Goal: Answer question/provide support

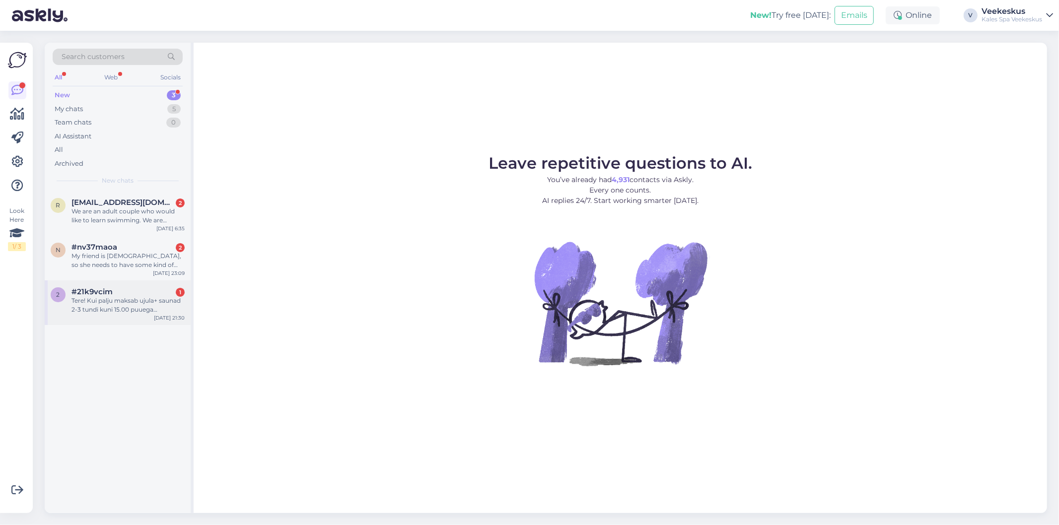
click at [97, 310] on div "Tere! Kui palju maksab ujula+ saunad 2-3 tundi kuni 15.00 puuega inimestele ?" at bounding box center [128, 305] width 113 height 18
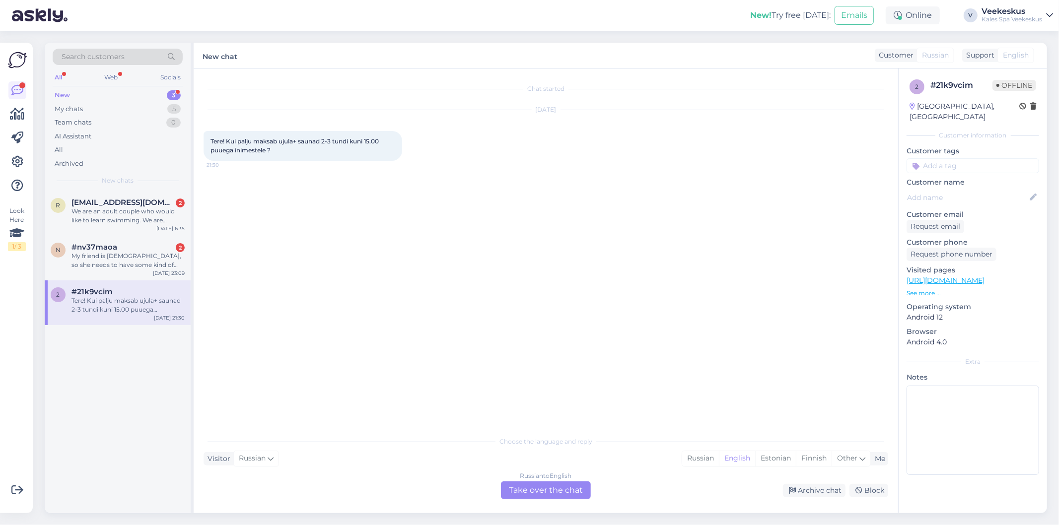
click at [548, 495] on div "Russian to English Take over the chat" at bounding box center [546, 491] width 90 height 18
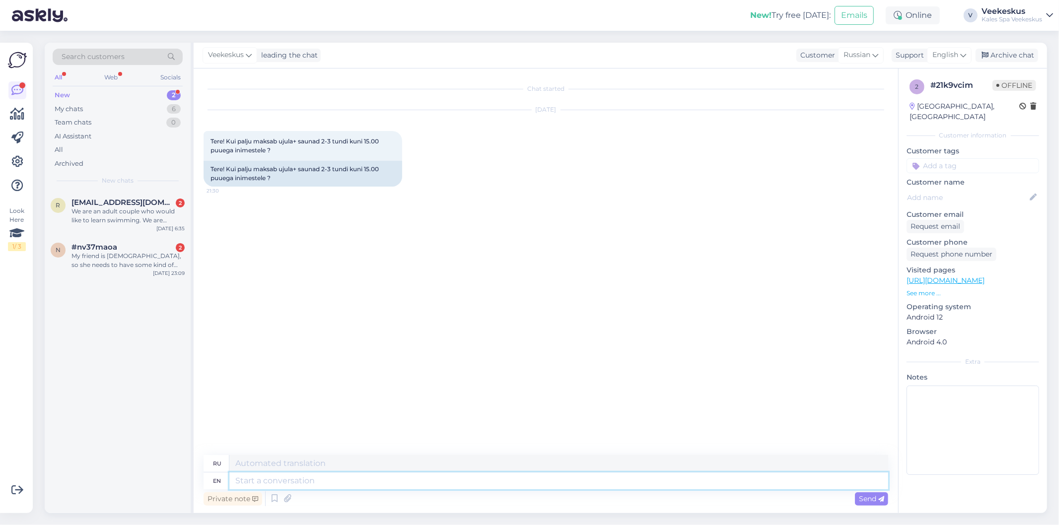
click at [523, 482] on textarea at bounding box center [558, 481] width 659 height 17
type textarea "Tere"
type textarea "Тере"
type textarea "Tere,"
type textarea "Тере,"
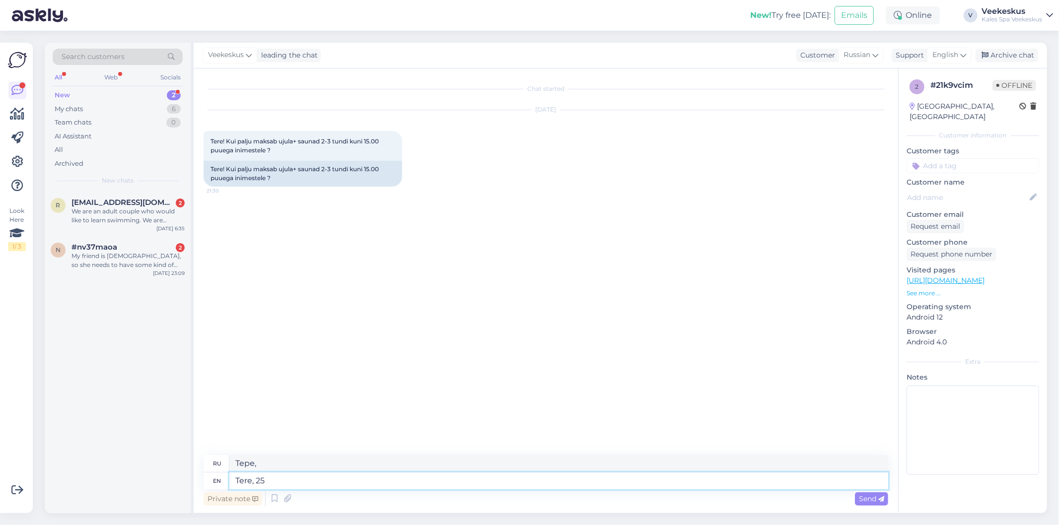
type textarea "Tere, 25€"
type textarea "T"
type textarea "Тере,"
click at [517, 487] on textarea at bounding box center [558, 481] width 659 height 17
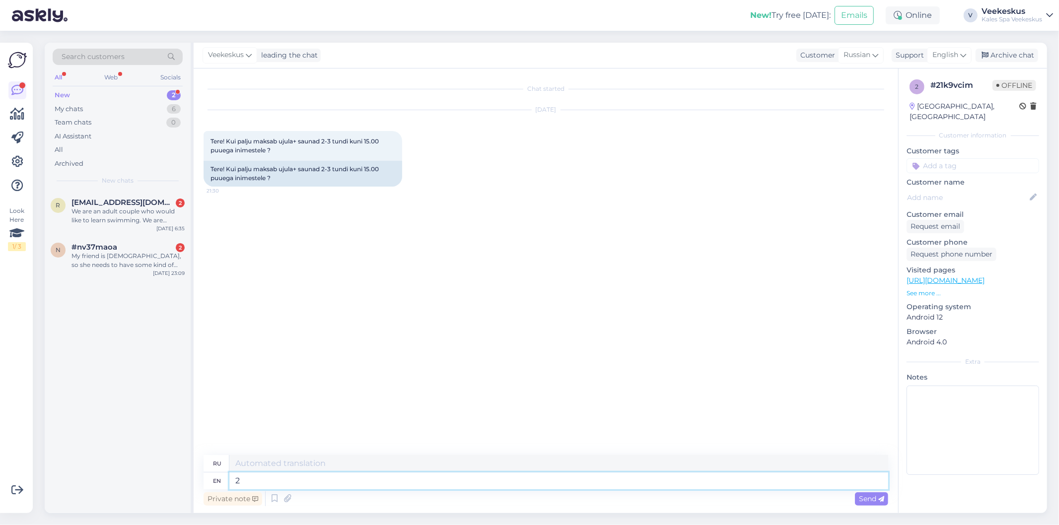
type textarea "2 t"
type textarea "2"
type textarea "2 tundi"
type textarea "2 тунди"
type textarea "2 tundi on"
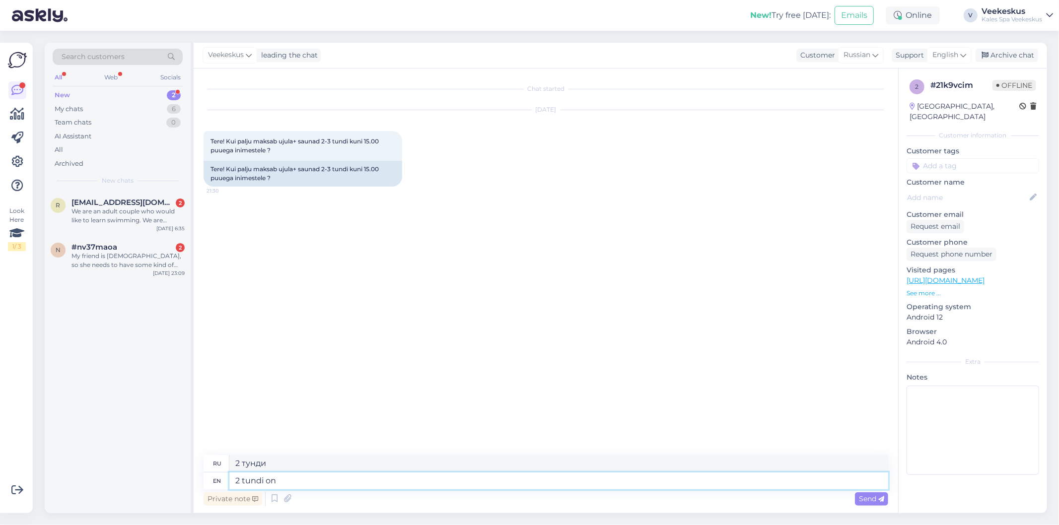
type textarea "2 tundi on"
type textarea "2 tundi on 8€"
type textarea "2 tundi по 8€"
type textarea "2 tundi on 8€"
click at [869, 502] on span "Send" at bounding box center [871, 499] width 25 height 9
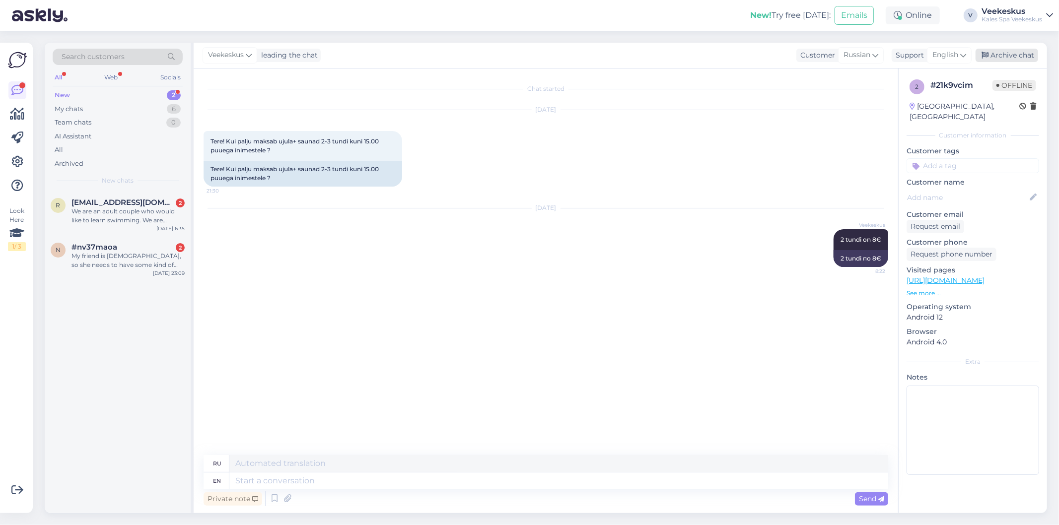
click at [1014, 56] on div "Archive chat" at bounding box center [1007, 55] width 63 height 13
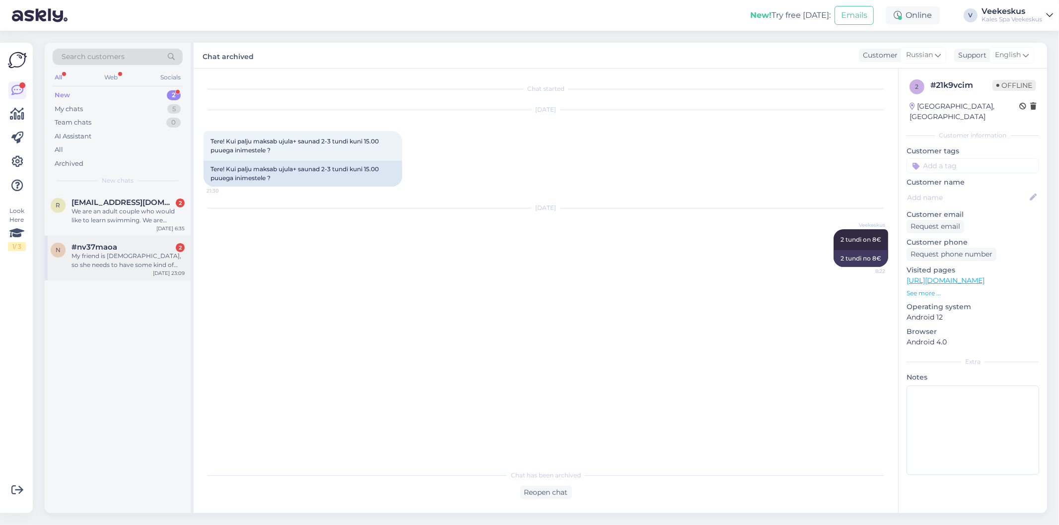
click at [100, 254] on div "My friend is [DEMOGRAPHIC_DATA], so she needs to have some kind of wear that co…" at bounding box center [128, 261] width 113 height 18
